Goal: Task Accomplishment & Management: Manage account settings

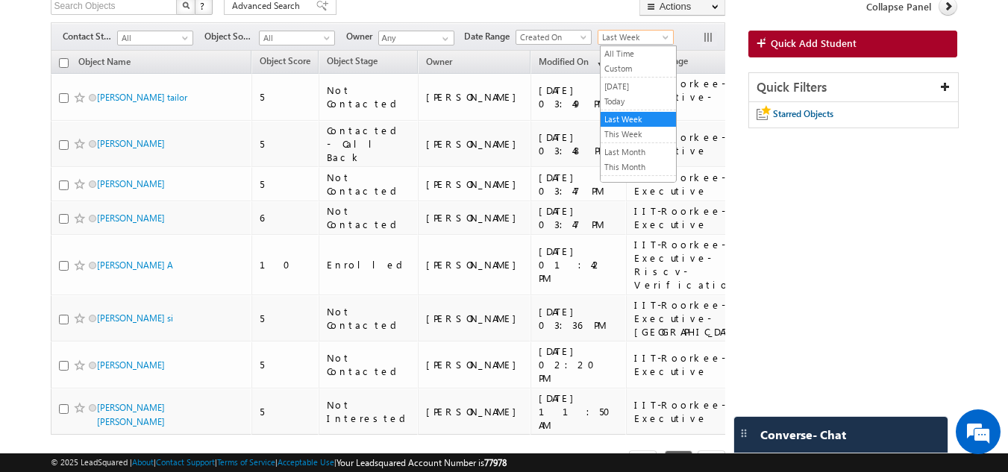
click at [628, 41] on span "Last Week" at bounding box center [634, 37] width 71 height 13
click at [619, 160] on li "This Month" at bounding box center [638, 168] width 75 height 16
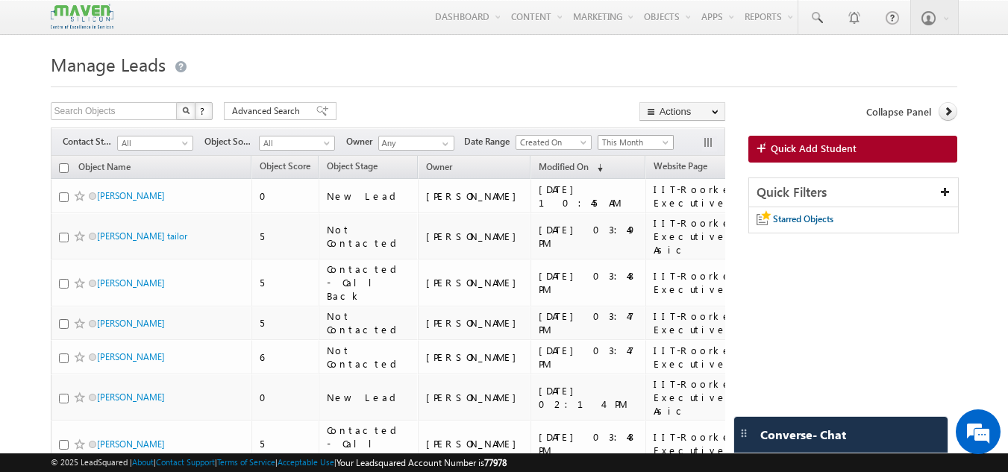
click at [634, 139] on span "This Month" at bounding box center [634, 142] width 71 height 13
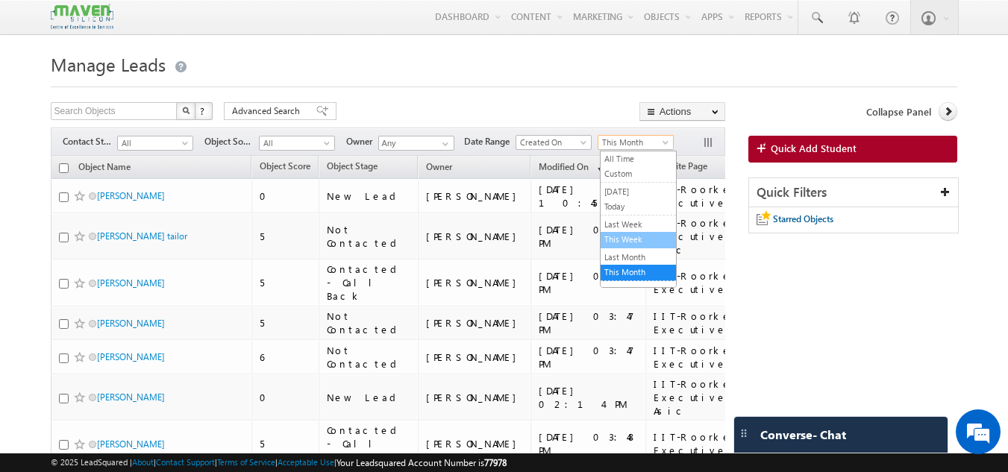
click at [626, 234] on link "This Week" at bounding box center [638, 239] width 75 height 13
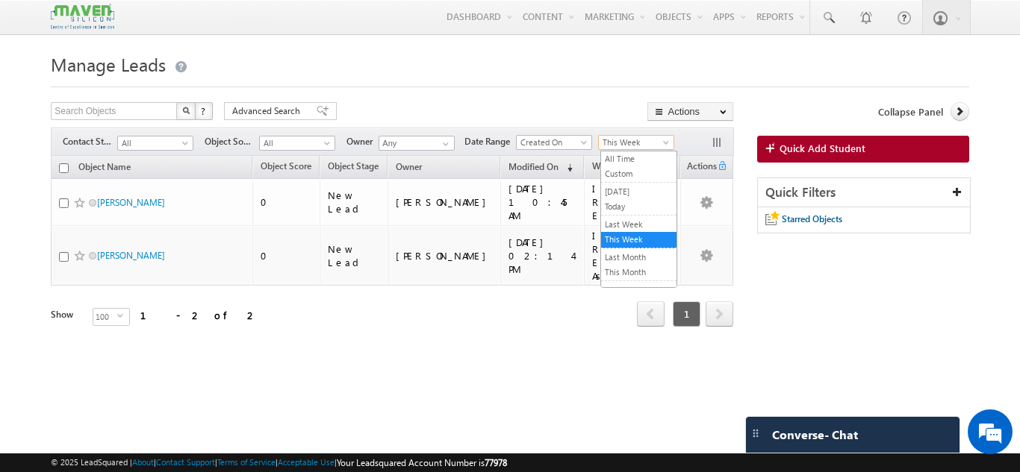
click at [625, 139] on span "This Week" at bounding box center [634, 142] width 71 height 13
click at [621, 240] on link "This Week" at bounding box center [638, 239] width 75 height 13
click at [639, 155] on div "Filters Contact Stage All All Object Source All All Owner Any Any Date Range Go…" at bounding box center [392, 142] width 682 height 28
click at [652, 147] on span "This Week" at bounding box center [634, 142] width 71 height 13
click at [614, 221] on link "Last Week" at bounding box center [638, 224] width 75 height 13
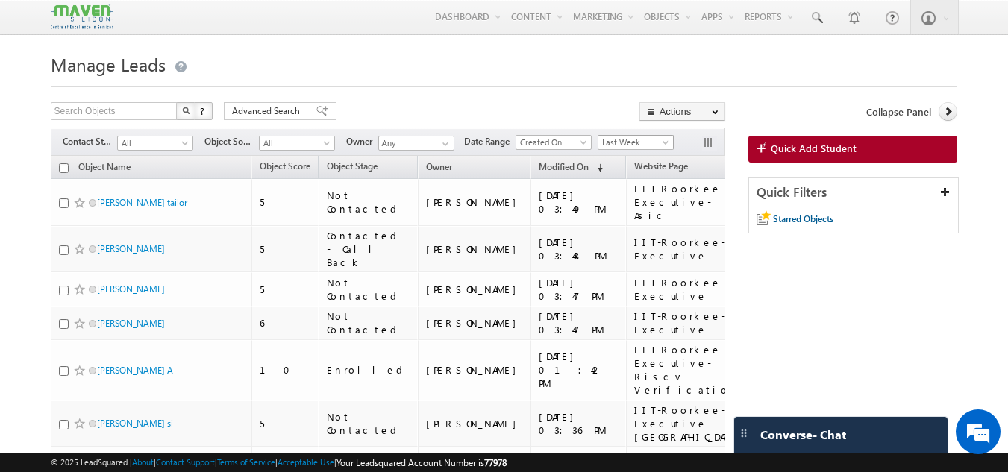
click at [652, 140] on span "Last Week" at bounding box center [634, 142] width 71 height 13
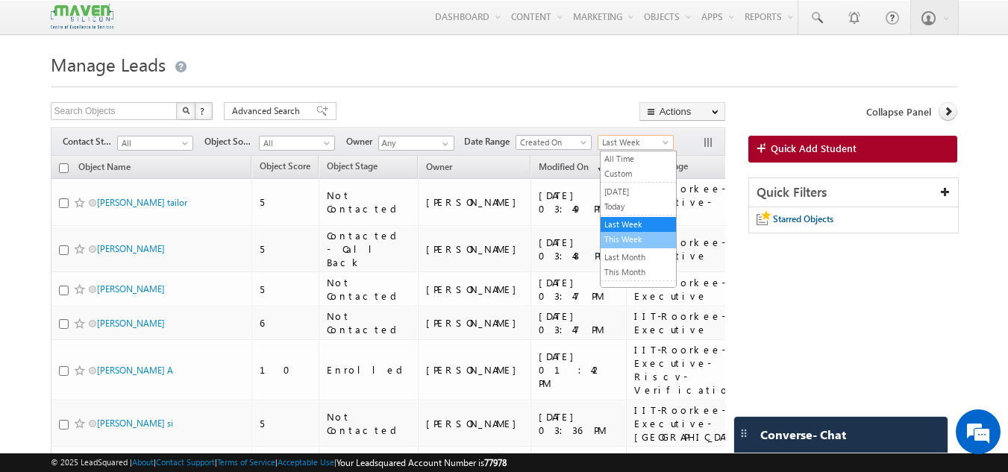
click at [631, 237] on link "This Week" at bounding box center [638, 239] width 75 height 13
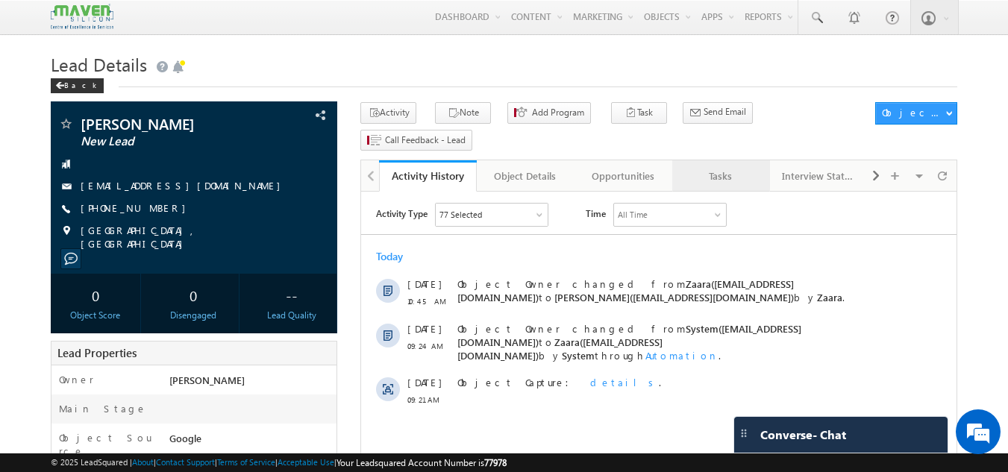
click at [743, 167] on div "Tasks" at bounding box center [720, 176] width 72 height 18
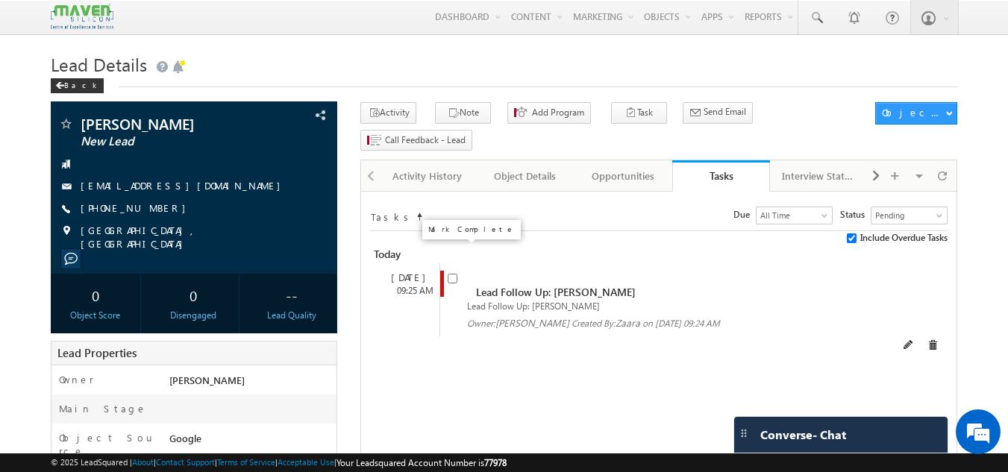
click at [452, 274] on input "checkbox" at bounding box center [453, 279] width 10 height 10
checkbox input "false"
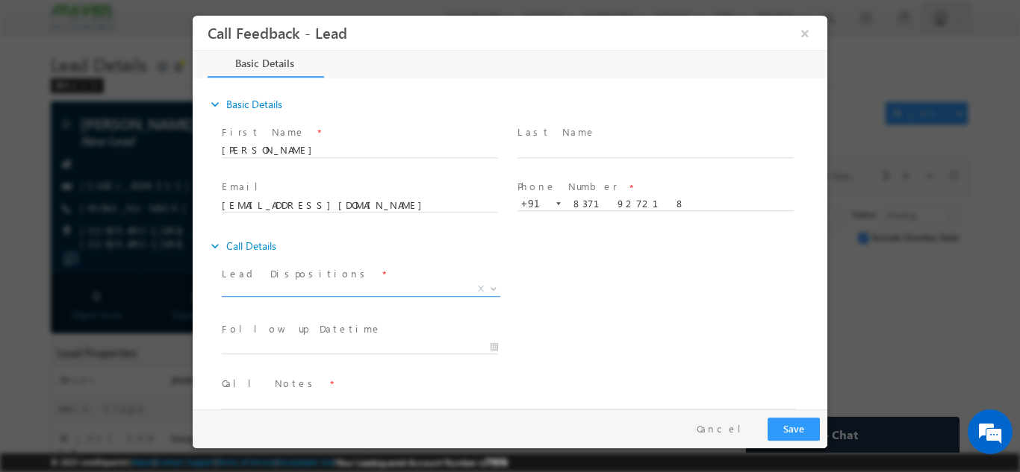
click at [396, 281] on span "X" at bounding box center [361, 288] width 278 height 15
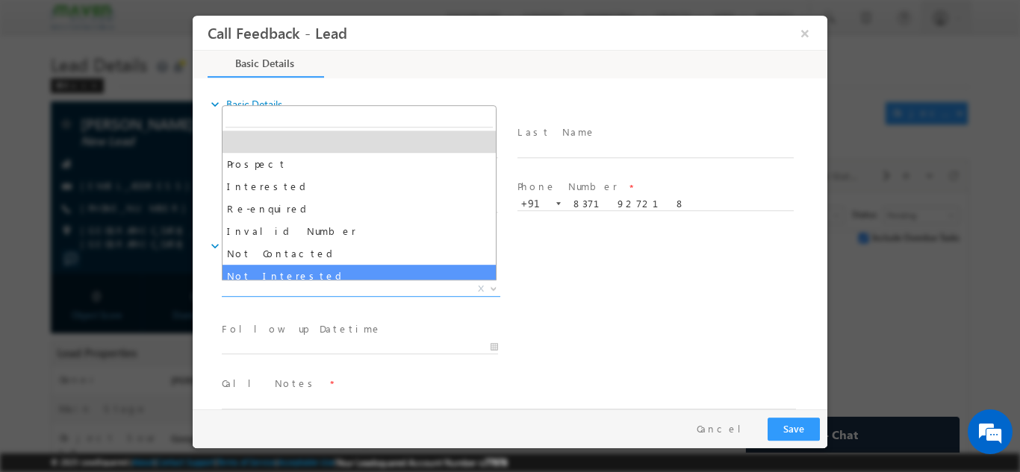
select select "Not Contacted"
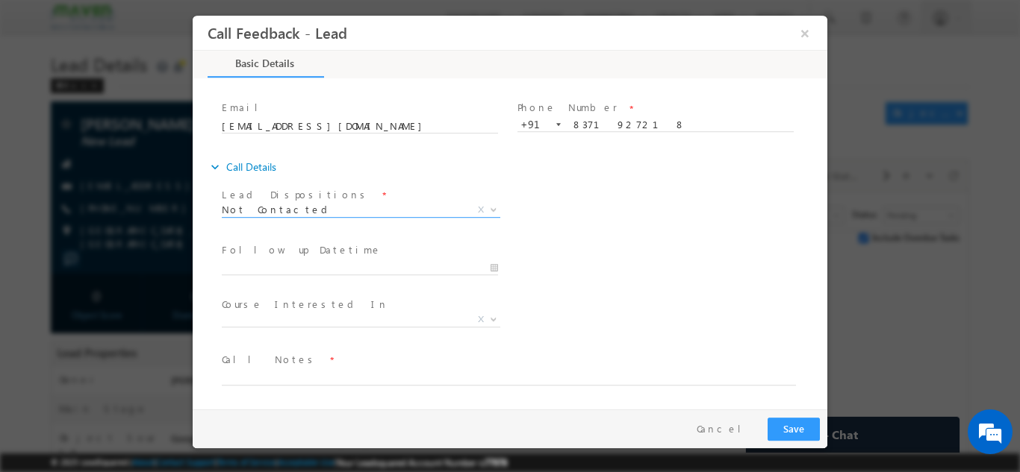
drag, startPoint x: 761, startPoint y: 414, endPoint x: 791, endPoint y: 428, distance: 33.4
click at [767, 417] on div "Pay & Save Save Cancel" at bounding box center [514, 428] width 642 height 39
click at [792, 428] on button "Save" at bounding box center [793, 428] width 52 height 23
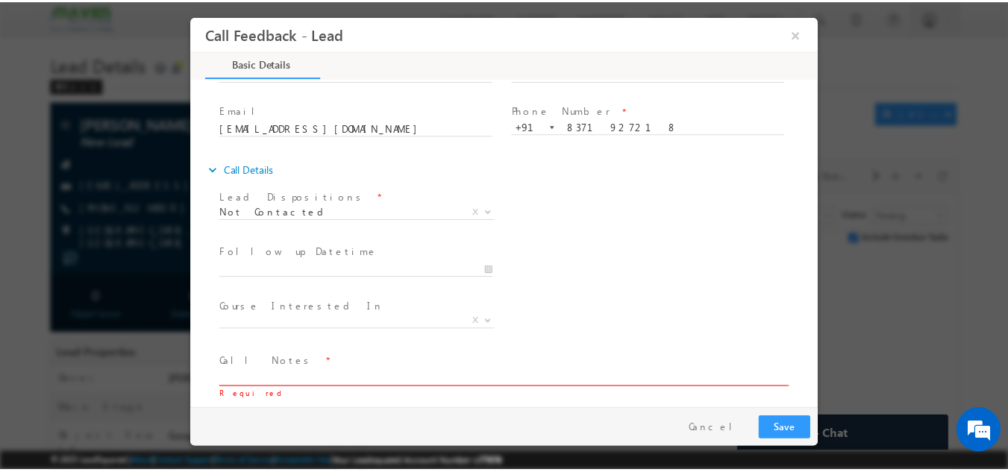
scroll to position [79, 0]
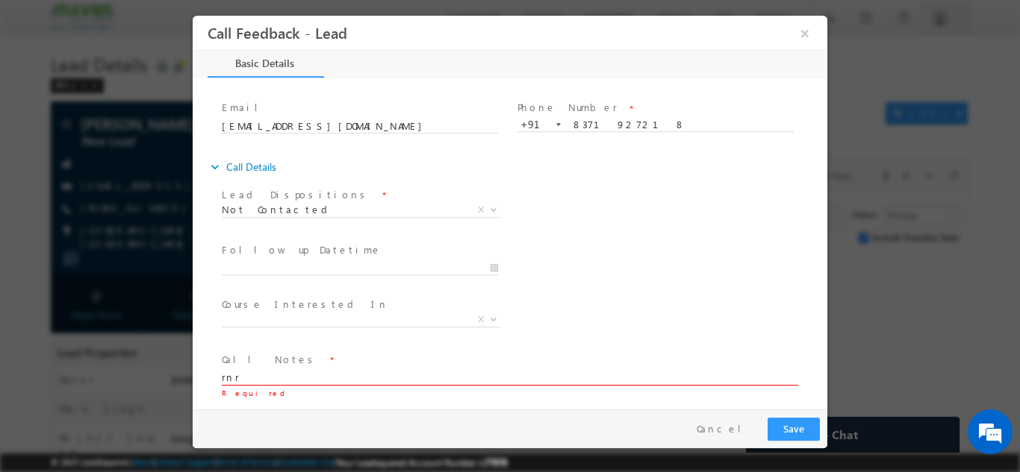
type textarea "rnr"
click at [793, 434] on button "Save" at bounding box center [793, 428] width 52 height 23
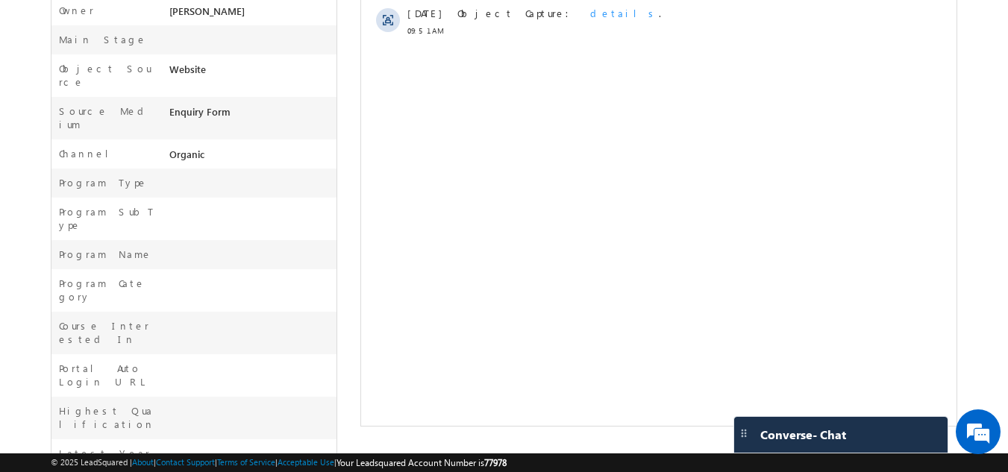
scroll to position [517, 0]
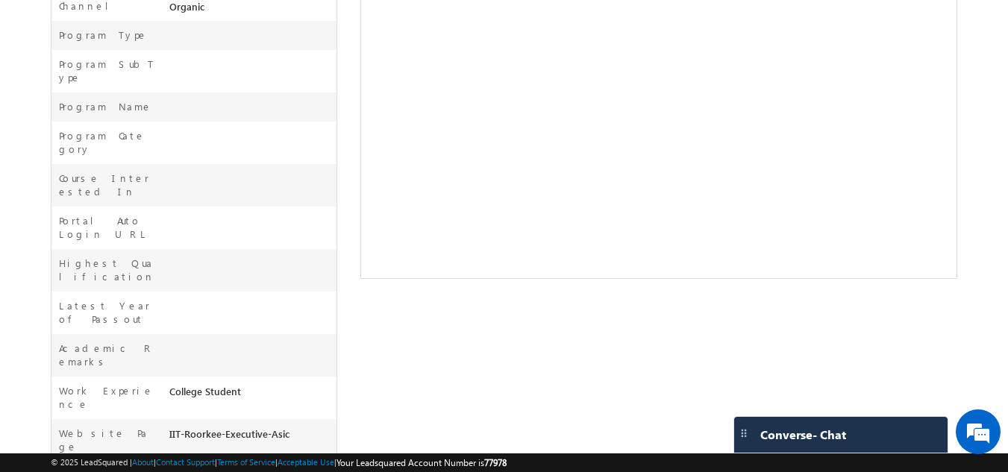
drag, startPoint x: 166, startPoint y: 297, endPoint x: 293, endPoint y: 302, distance: 126.2
click at [293, 427] on div "IIT-Roorkee-Executive-Asic" at bounding box center [252, 437] width 172 height 21
click at [328, 427] on div "IIT-Roorkee-Executive-Asic" at bounding box center [252, 437] width 172 height 21
drag, startPoint x: 169, startPoint y: 296, endPoint x: 306, endPoint y: 299, distance: 137.4
click at [306, 427] on div "IIT-Roorkee-Executive-Asic" at bounding box center [252, 437] width 172 height 21
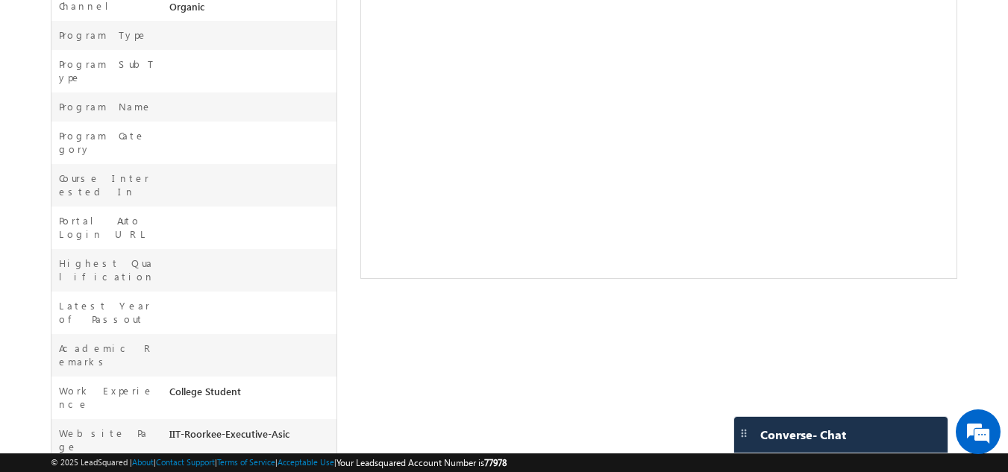
click at [252, 462] on div "Country [GEOGRAPHIC_DATA]" at bounding box center [195, 476] width 286 height 29
drag, startPoint x: 166, startPoint y: 294, endPoint x: 322, endPoint y: 296, distance: 156.0
click at [322, 427] on div "IIT-Roorkee-Executive-Asic" at bounding box center [252, 437] width 172 height 21
click at [323, 427] on div "IIT-Roorkee-Executive-Asic" at bounding box center [252, 437] width 172 height 21
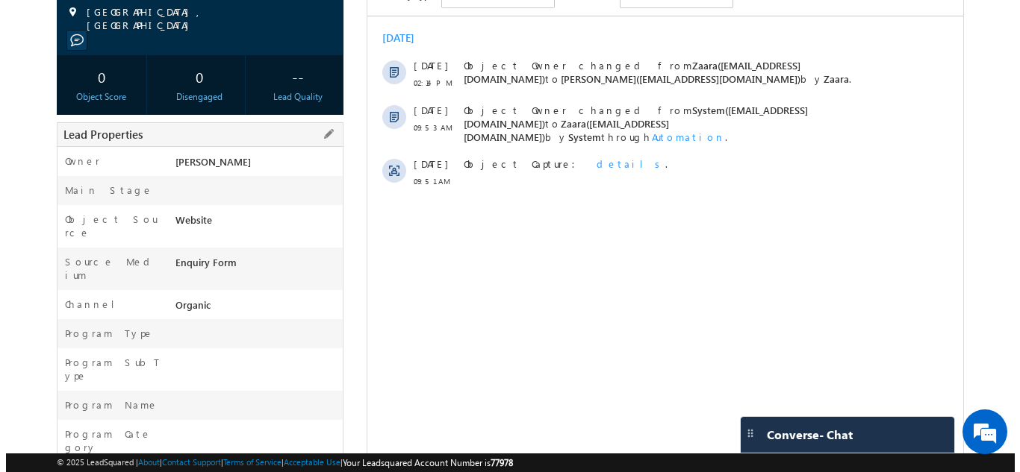
scroll to position [0, 0]
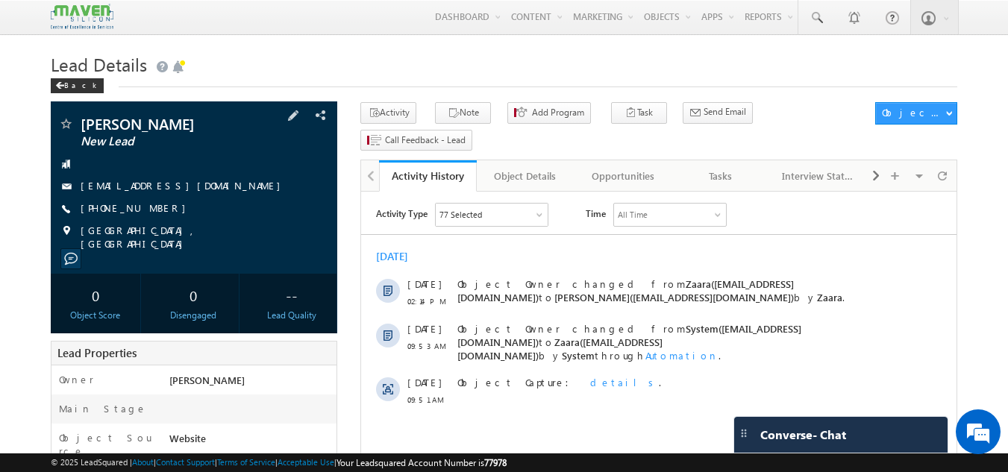
drag, startPoint x: 158, startPoint y: 208, endPoint x: 149, endPoint y: 210, distance: 9.8
click at [149, 210] on div "+91-8287549662" at bounding box center [194, 209] width 272 height 15
copy div "+91-8287549662"
click at [712, 167] on div "Tasks" at bounding box center [720, 176] width 72 height 18
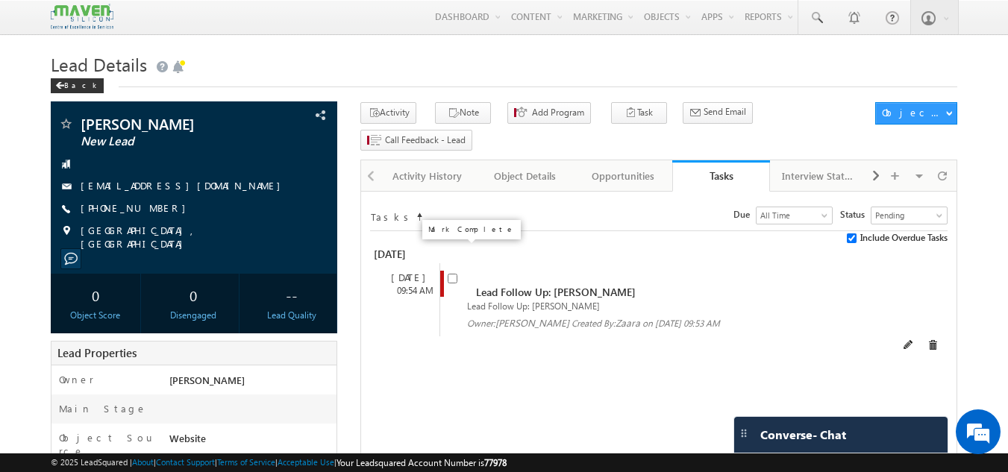
click at [452, 274] on input "checkbox" at bounding box center [453, 279] width 10 height 10
checkbox input "false"
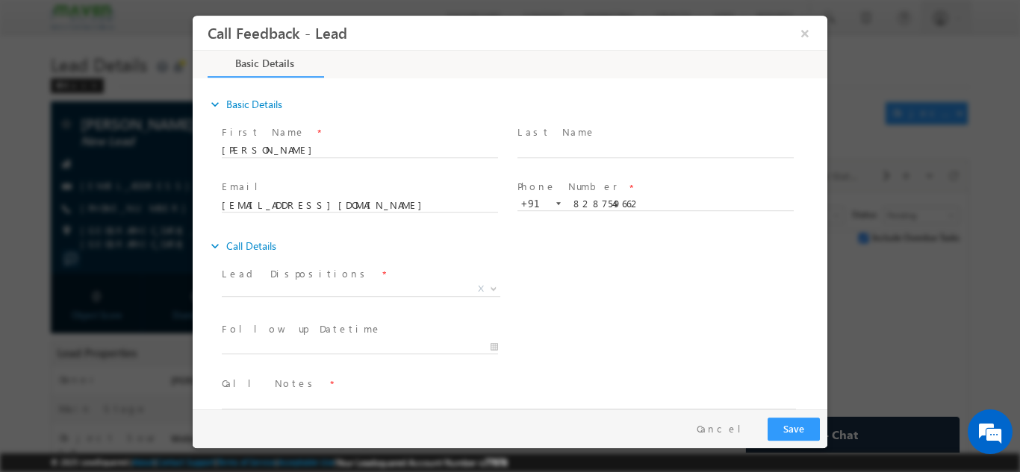
scroll to position [24, 0]
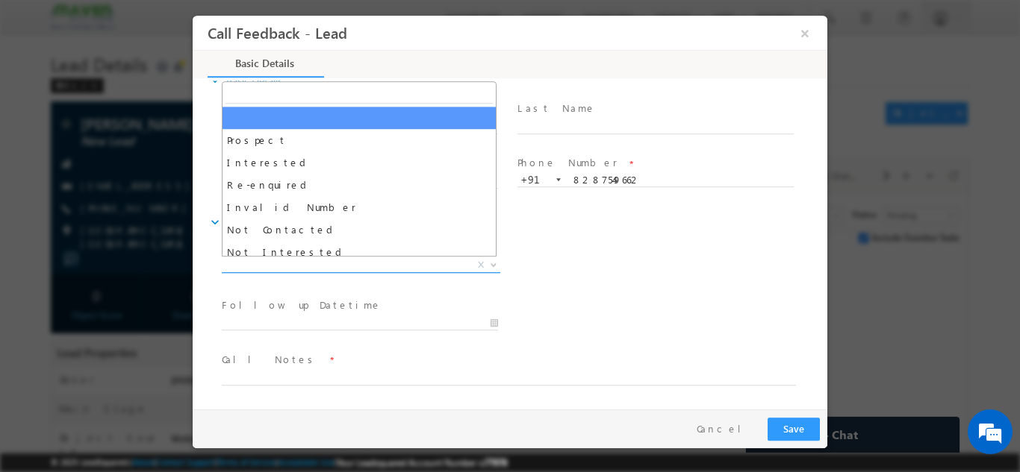
click at [339, 261] on span "X" at bounding box center [361, 265] width 278 height 15
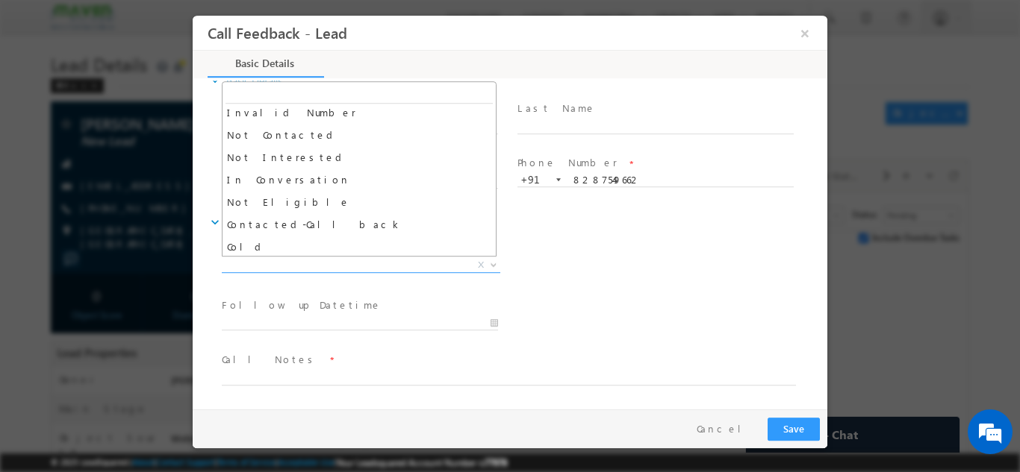
scroll to position [66, 0]
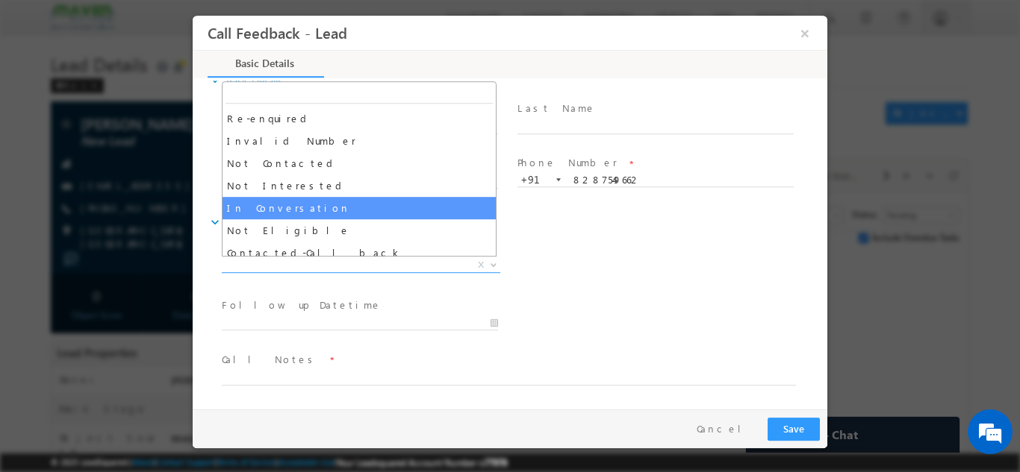
select select "In Conversation"
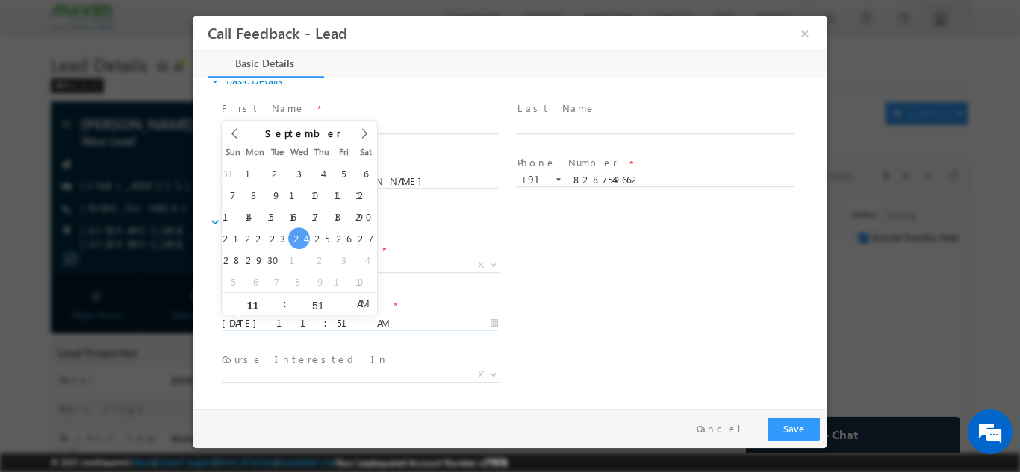
click at [356, 322] on input "24/09/2025 11:51 AM" at bounding box center [360, 323] width 276 height 15
type input "25/09/2025 11:51 AM"
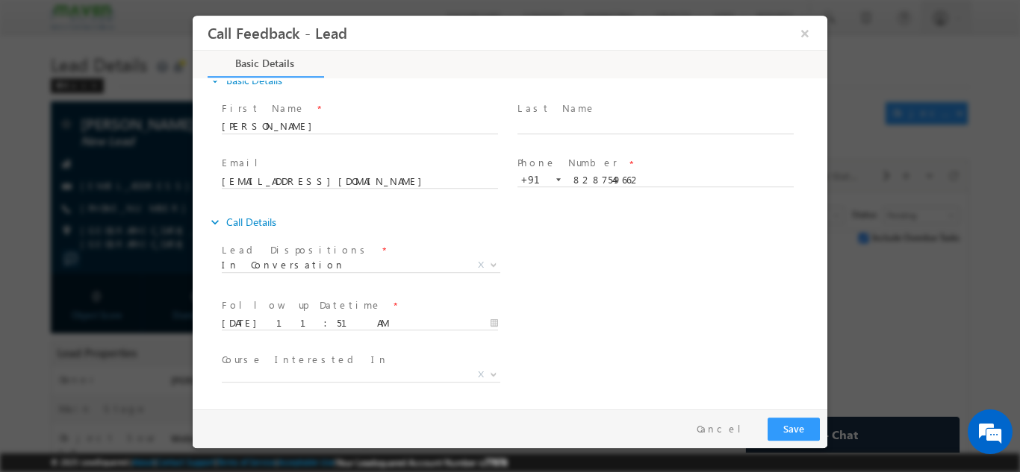
click at [651, 288] on div "Lead Dispositions * Prospect Interested Re-enquired Invalid Number Not Contacte…" at bounding box center [523, 266] width 608 height 55
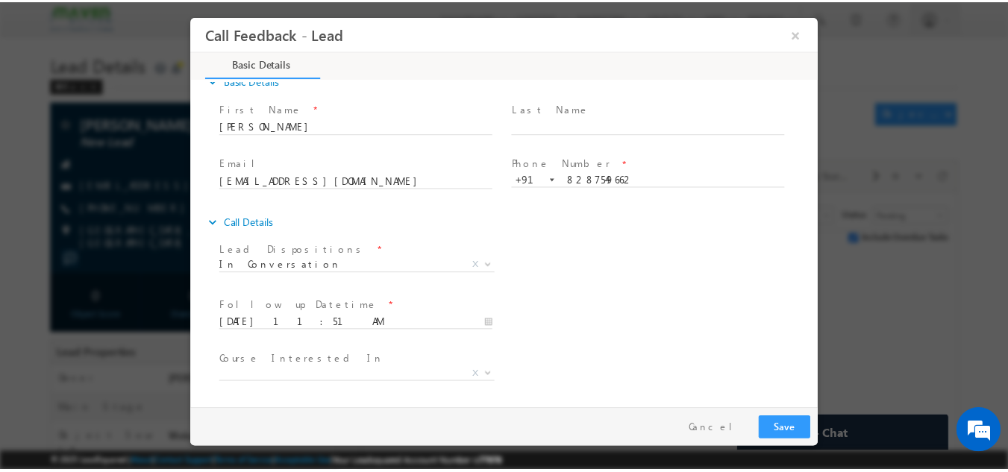
scroll to position [79, 0]
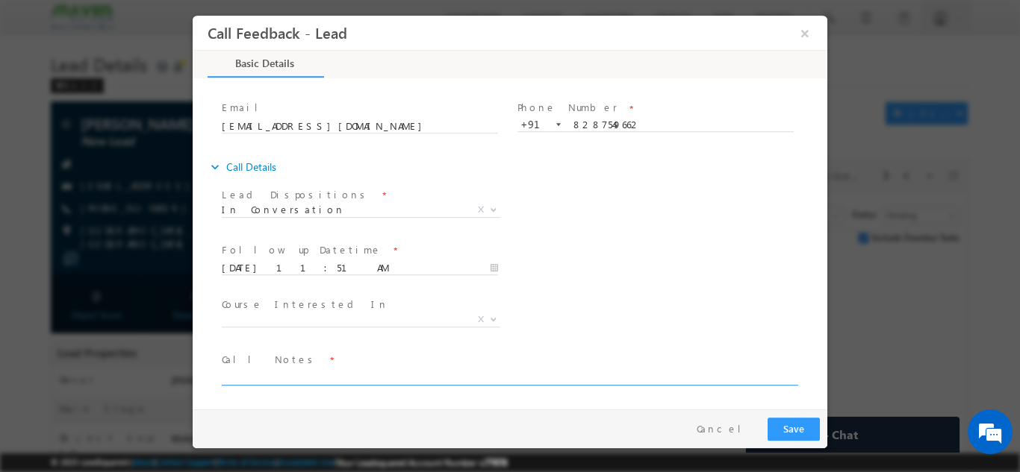
click at [352, 378] on textarea at bounding box center [509, 376] width 574 height 17
type textarea "lack of interest, doing mtech in ESD, now looking for Asic verification, shared…"
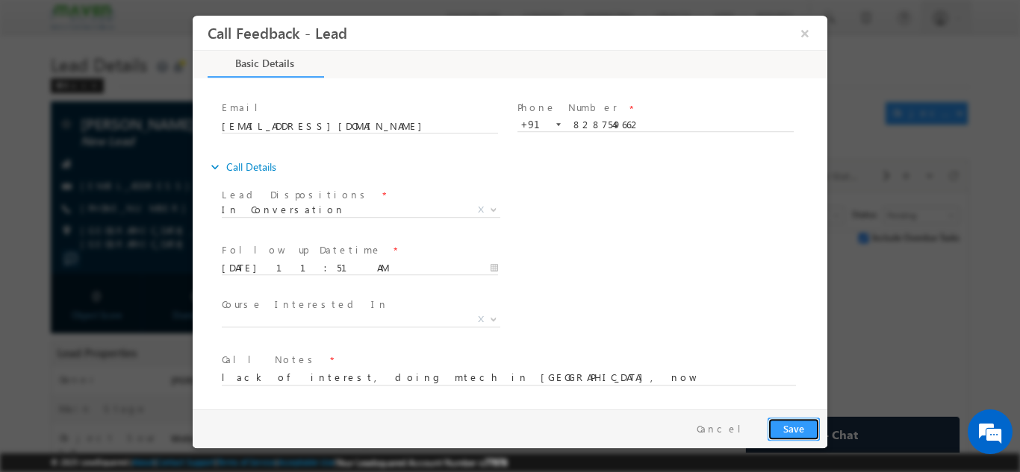
click at [800, 437] on button "Save" at bounding box center [793, 428] width 52 height 23
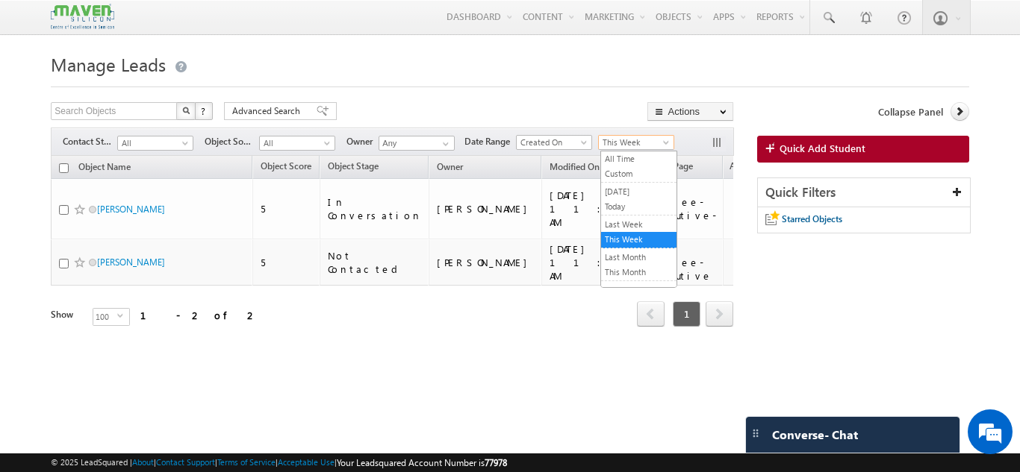
drag, startPoint x: 0, startPoint y: 0, endPoint x: 628, endPoint y: 139, distance: 643.6
click at [628, 139] on span "This Week" at bounding box center [634, 142] width 71 height 13
click at [631, 219] on link "Last Week" at bounding box center [638, 224] width 75 height 13
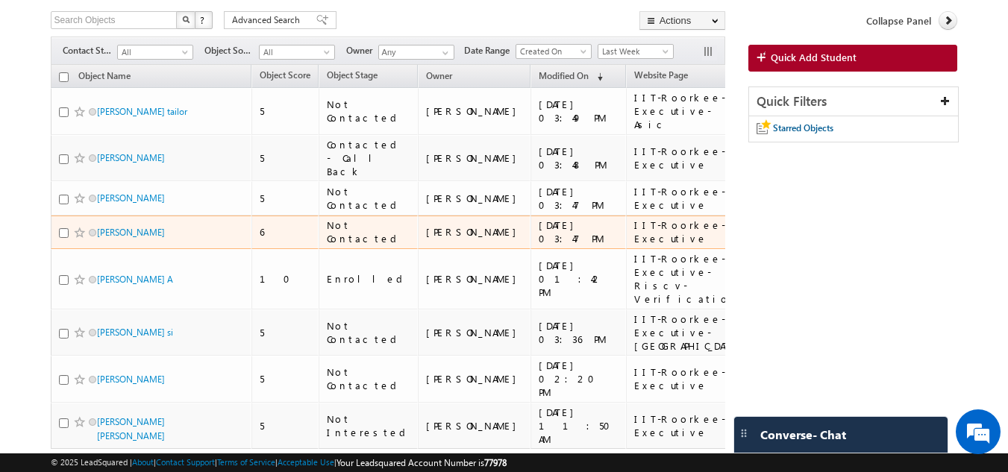
scroll to position [105, 0]
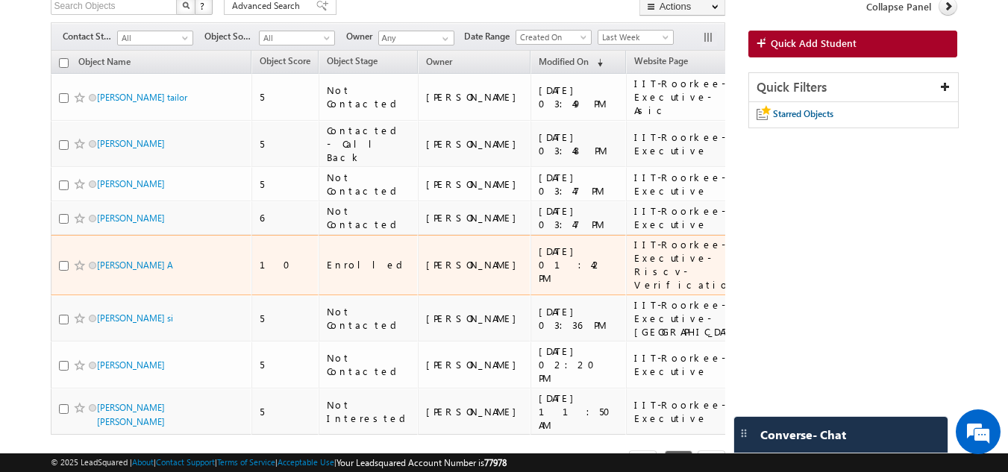
click at [74, 260] on span at bounding box center [80, 266] width 12 height 12
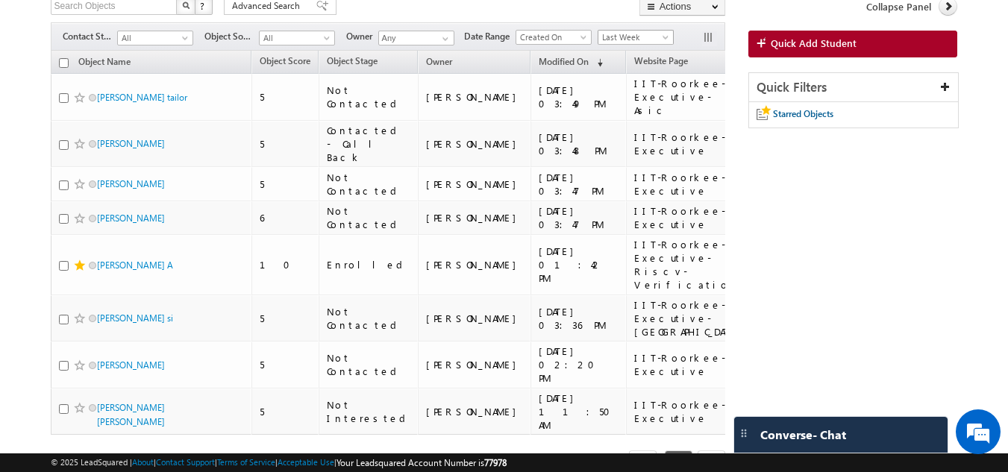
click at [652, 43] on span "Last Week" at bounding box center [634, 37] width 71 height 13
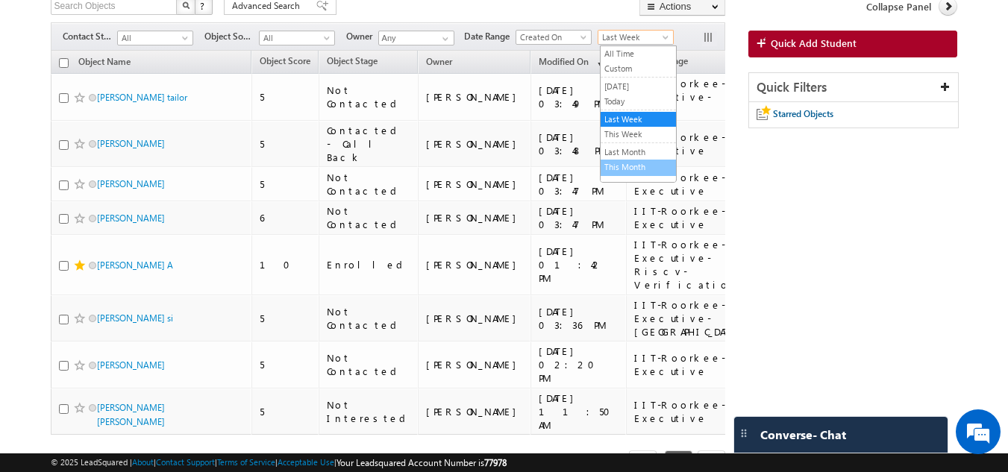
click at [637, 160] on link "This Month" at bounding box center [638, 166] width 75 height 13
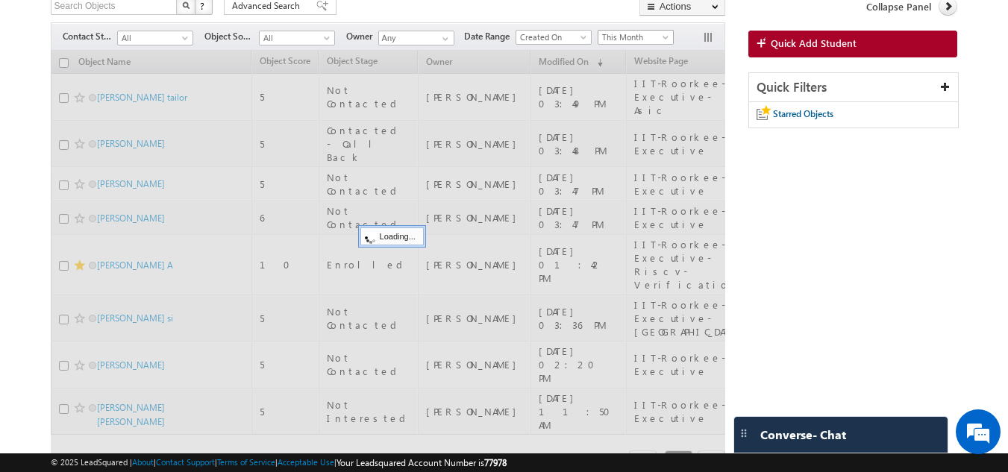
click at [634, 35] on span "This Month" at bounding box center [634, 37] width 71 height 13
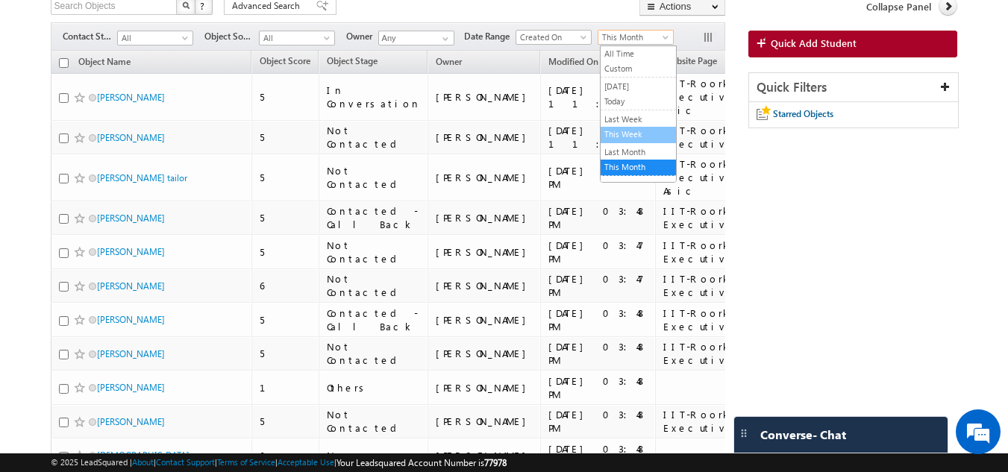
click at [620, 130] on link "This Week" at bounding box center [638, 134] width 75 height 13
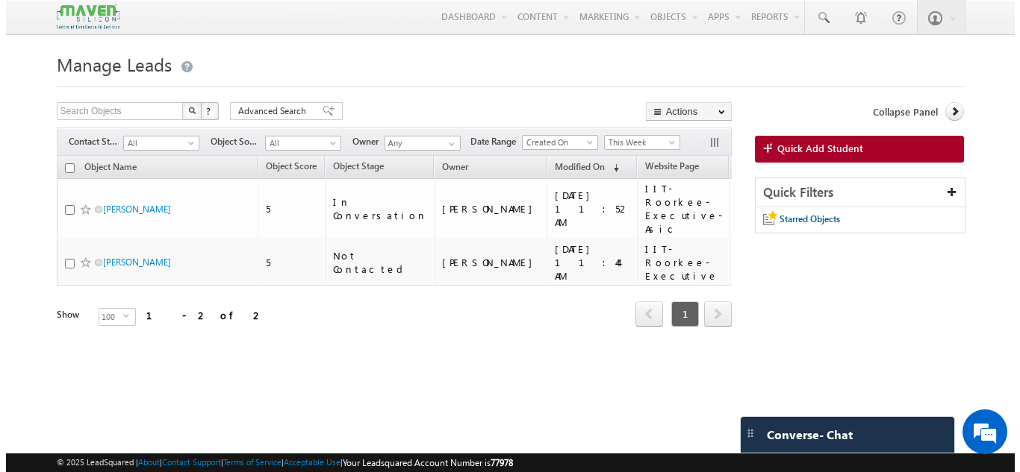
scroll to position [0, 0]
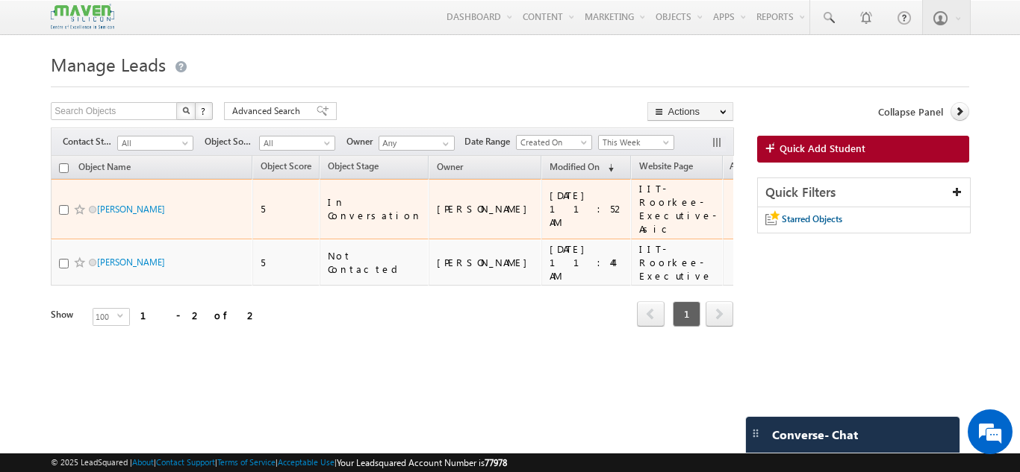
drag, startPoint x: 364, startPoint y: 190, endPoint x: 322, endPoint y: 200, distance: 43.8
drag, startPoint x: 322, startPoint y: 200, endPoint x: 236, endPoint y: 281, distance: 117.8
click at [237, 286] on div "Refresh first prev 1 next last 1 - 2 of 2" at bounding box center [392, 307] width 682 height 43
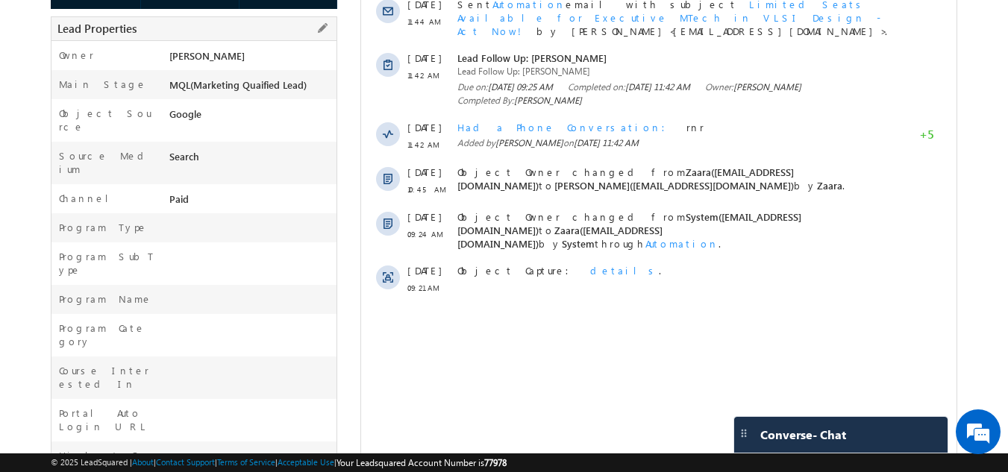
scroll to position [567, 0]
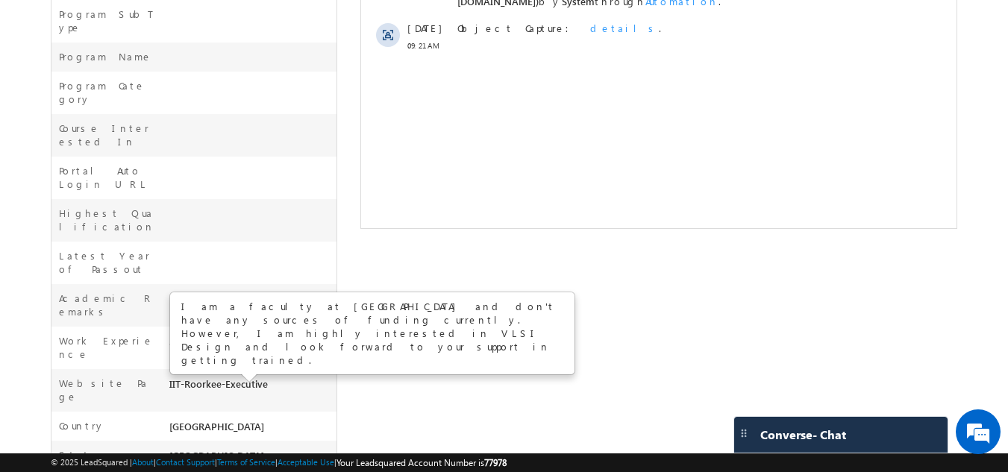
click at [276, 292] on div at bounding box center [252, 302] width 172 height 21
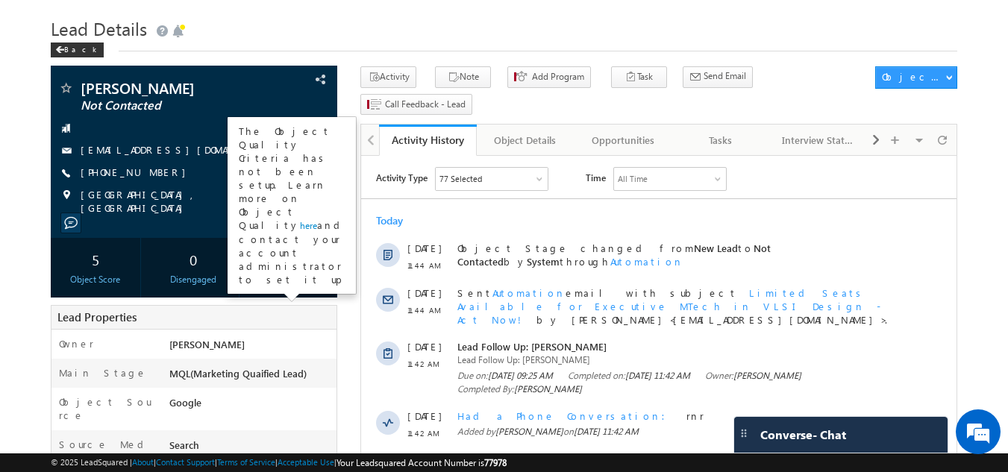
scroll to position [0, 0]
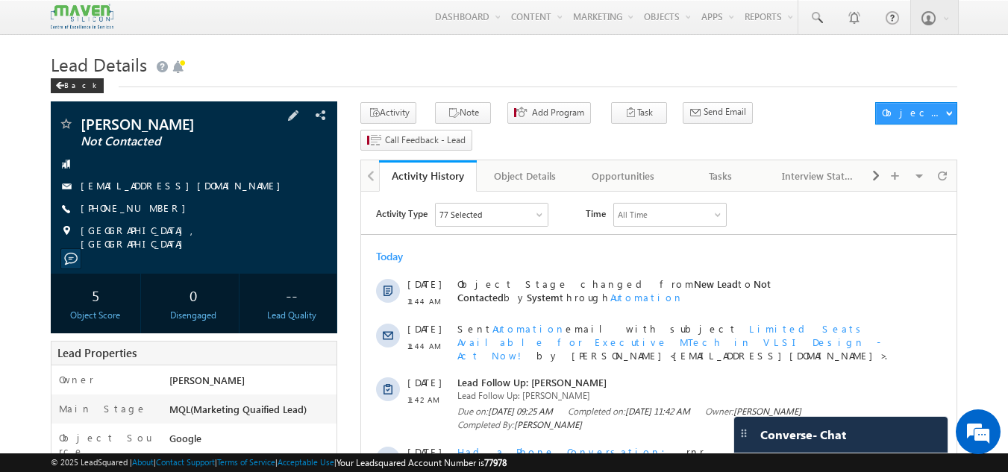
drag, startPoint x: 165, startPoint y: 211, endPoint x: 152, endPoint y: 211, distance: 13.4
click at [152, 211] on div "[PHONE_NUMBER]" at bounding box center [194, 209] width 272 height 15
copy div "[PHONE_NUMBER]"
click at [410, 229] on div "Activity Type 77 Selected Select All Sales Activities 1 Sales Activity Opportun…" at bounding box center [659, 415] width 596 height 424
click at [166, 211] on div "[PHONE_NUMBER]" at bounding box center [194, 209] width 272 height 15
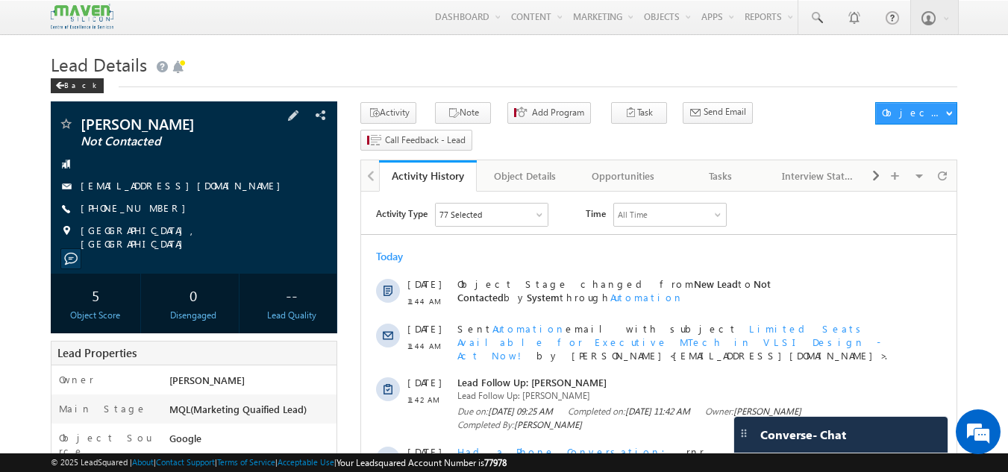
click at [152, 207] on div "[PHONE_NUMBER]" at bounding box center [194, 209] width 272 height 15
copy div "[PHONE_NUMBER]"
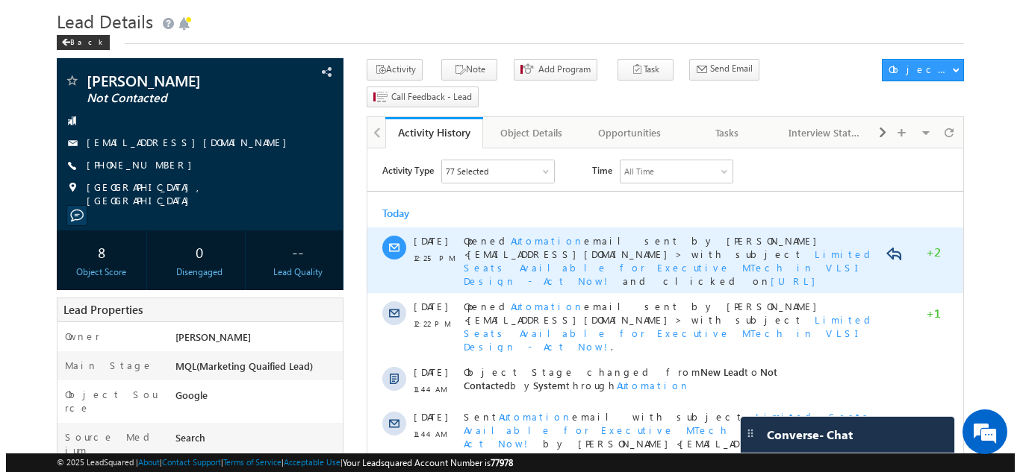
scroll to position [44, 0]
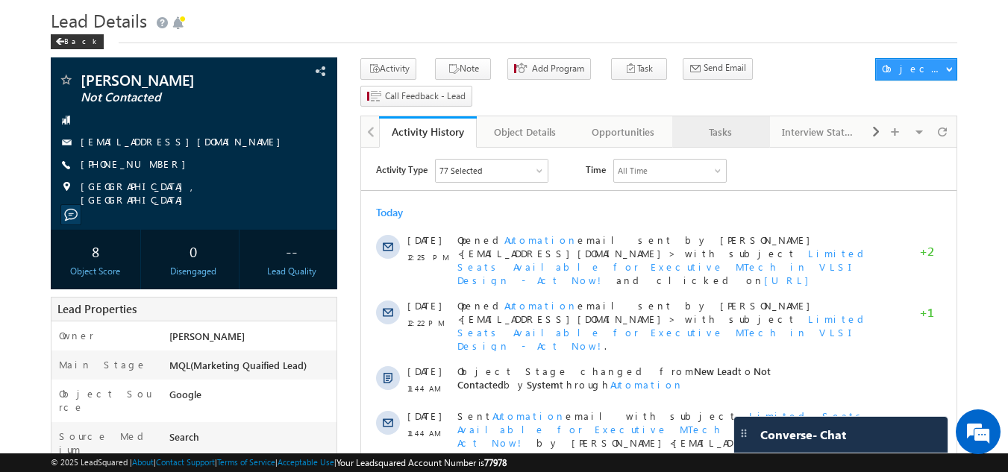
click at [702, 123] on div "Tasks" at bounding box center [720, 132] width 72 height 18
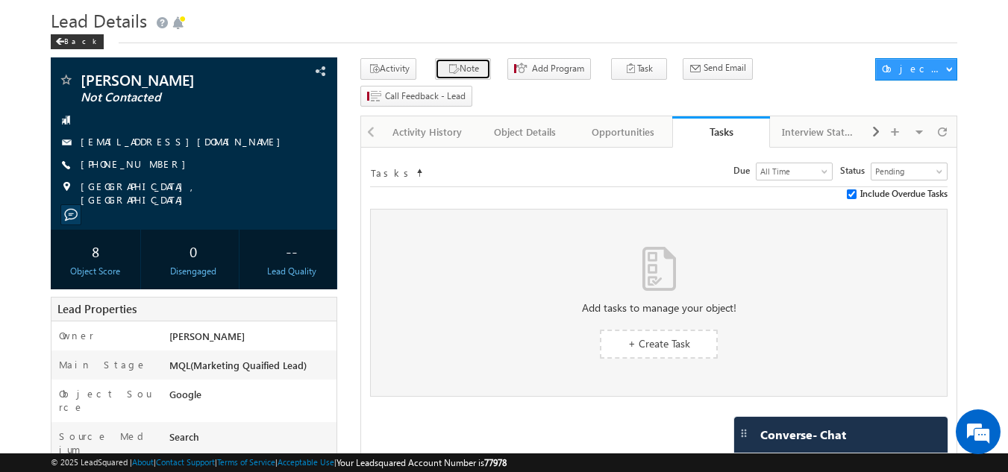
click at [458, 74] on button "Note" at bounding box center [463, 69] width 56 height 22
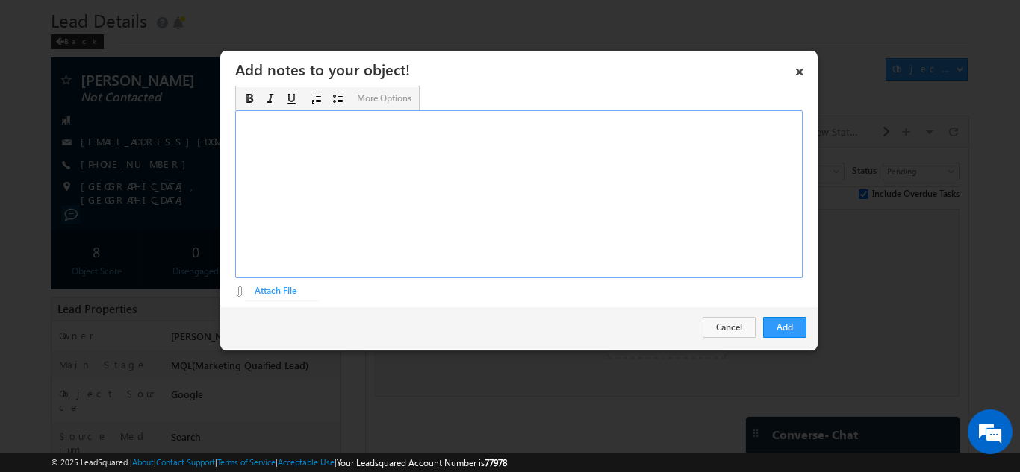
click at [393, 183] on div "Rich Text Editor, Description-inline-editor-div" at bounding box center [518, 194] width 567 height 168
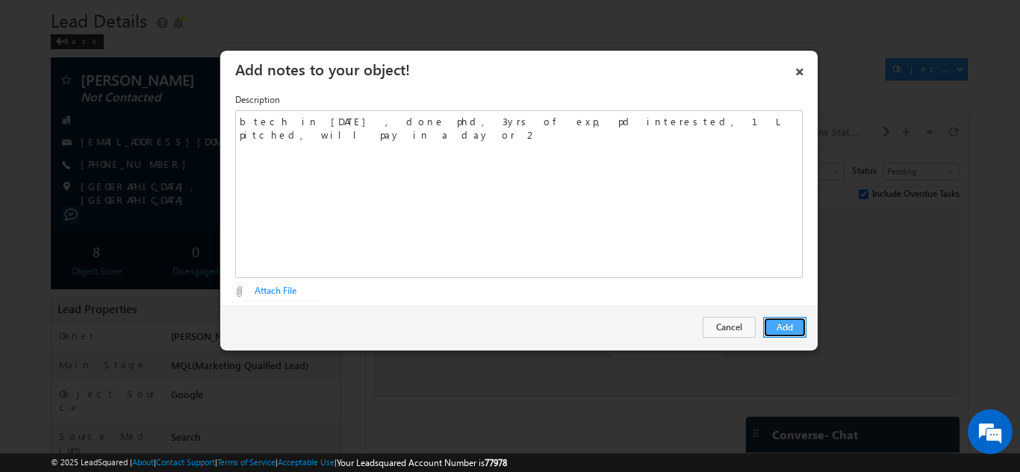
click at [790, 322] on button "Add" at bounding box center [784, 327] width 43 height 21
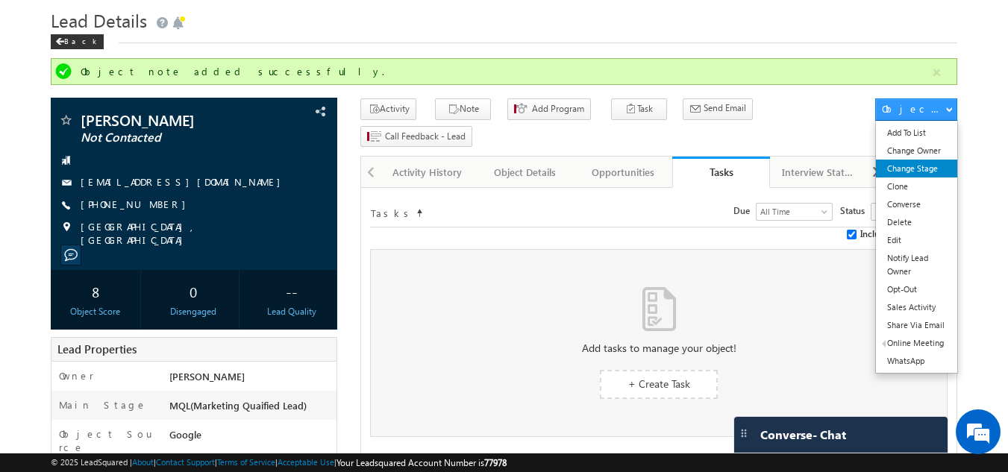
click at [916, 169] on link "Change Stage" at bounding box center [916, 169] width 81 height 18
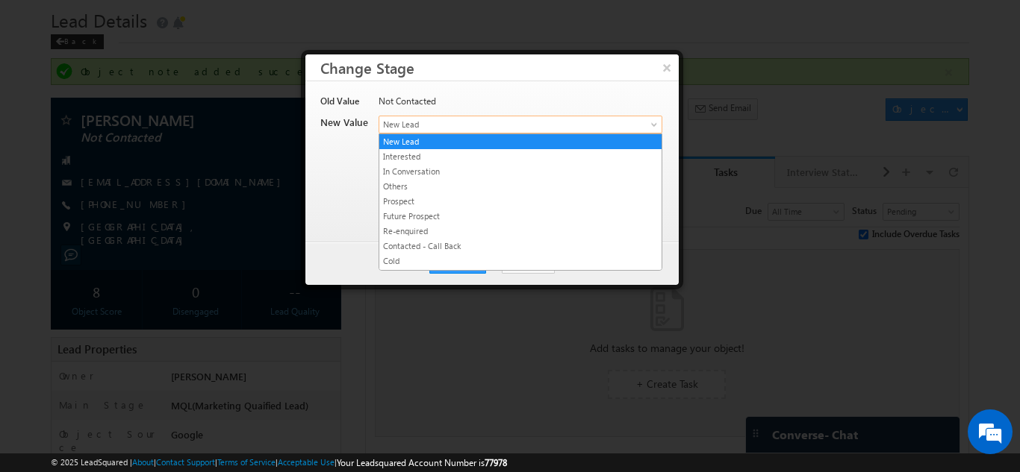
click at [466, 127] on span "New Lead" at bounding box center [495, 124] width 233 height 13
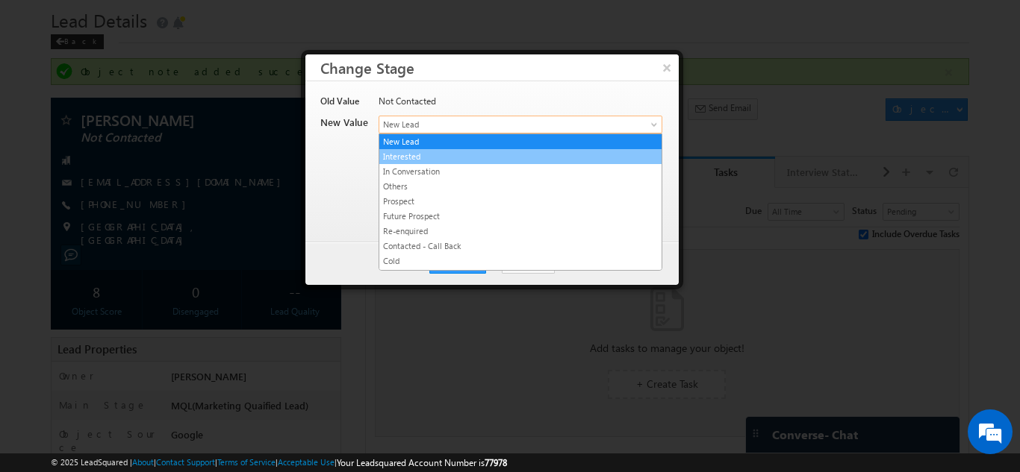
click at [420, 155] on link "Interested" at bounding box center [520, 156] width 282 height 13
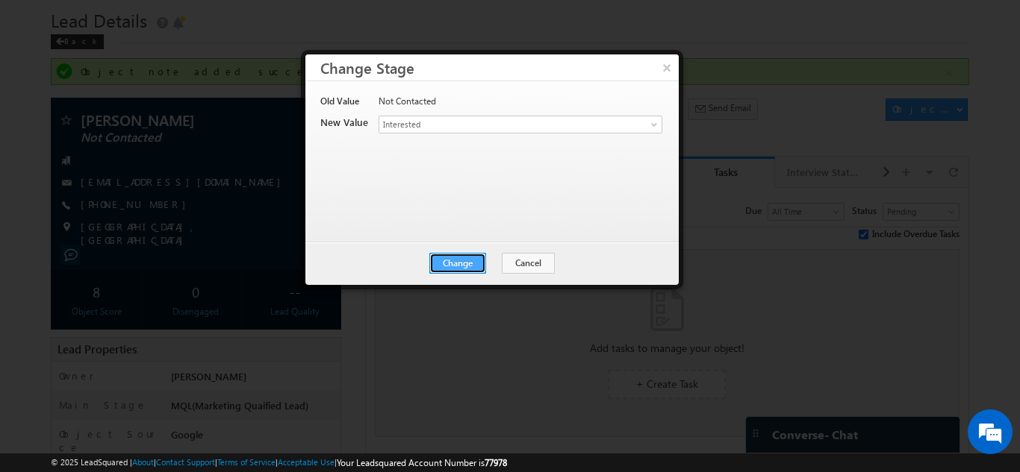
click at [458, 262] on button "Change" at bounding box center [457, 263] width 57 height 21
